Goal: Information Seeking & Learning: Learn about a topic

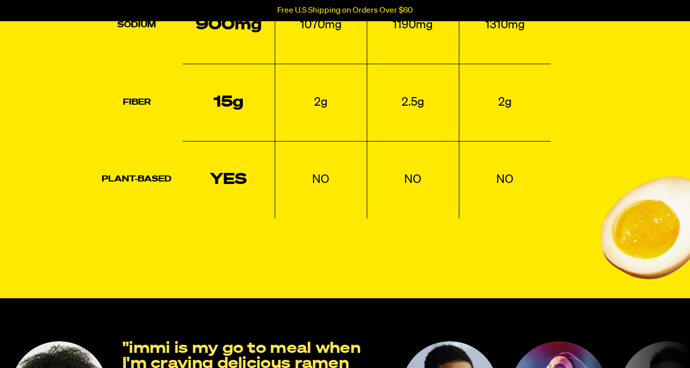
scroll to position [1326, 0]
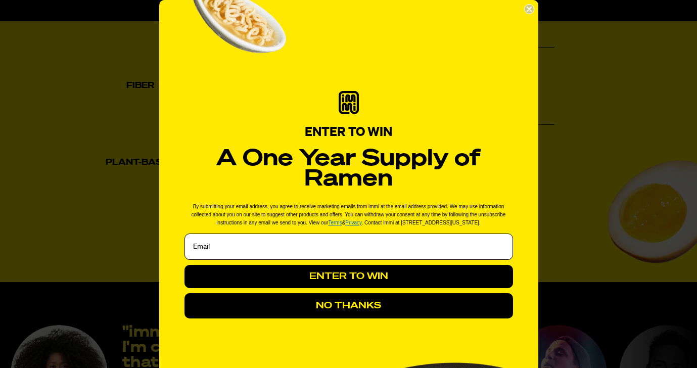
click at [524, 13] on circle "Close dialog" at bounding box center [529, 10] width 10 height 10
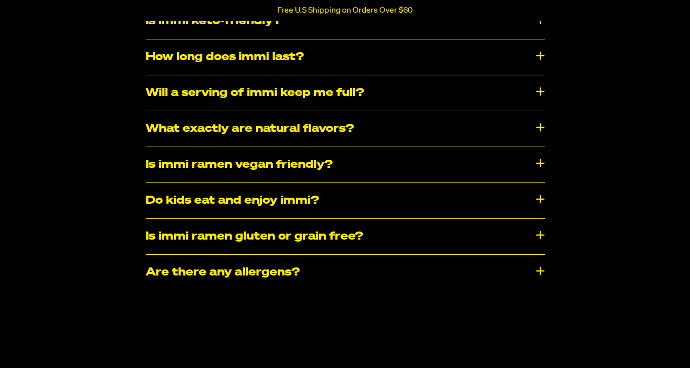
scroll to position [4688, 0]
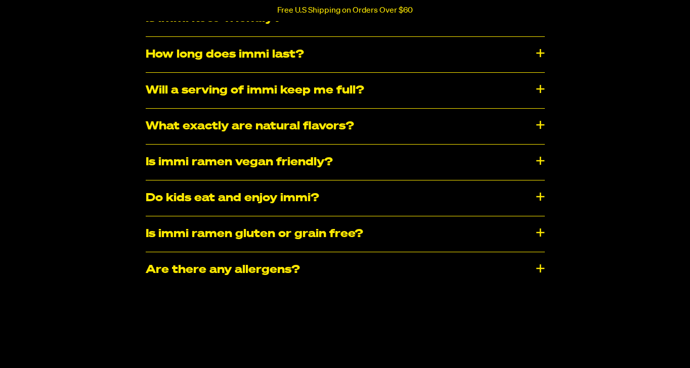
click at [378, 179] on div "Is immi ramen vegan friendly?" at bounding box center [345, 162] width 399 height 35
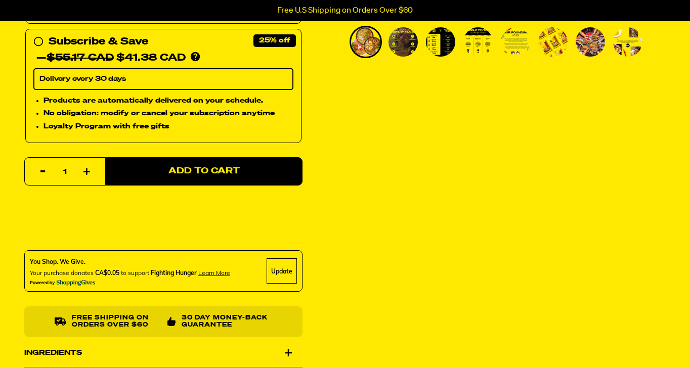
scroll to position [310, 0]
